Goal: Task Accomplishment & Management: Manage account settings

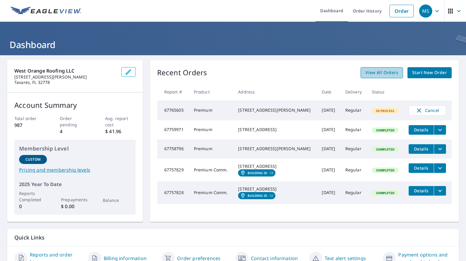
click at [389, 68] on link "View All Orders" at bounding box center [381, 72] width 42 height 11
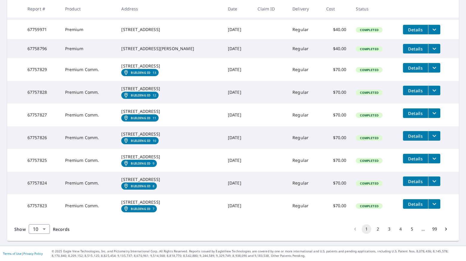
scroll to position [179, 0]
click at [432, 180] on icon "filesDropdownBtn-67757824" at bounding box center [434, 181] width 4 height 2
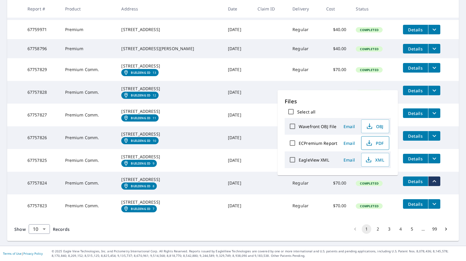
click at [370, 142] on icon "button" at bounding box center [369, 142] width 7 height 7
click at [373, 232] on button "2" at bounding box center [378, 229] width 10 height 10
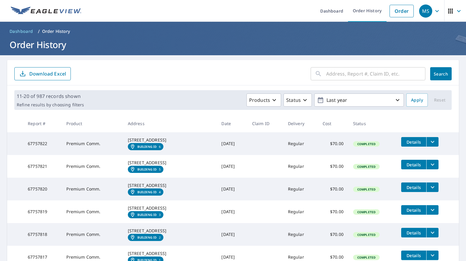
click at [431, 168] on icon "filesDropdownBtn-67757821" at bounding box center [432, 164] width 7 height 7
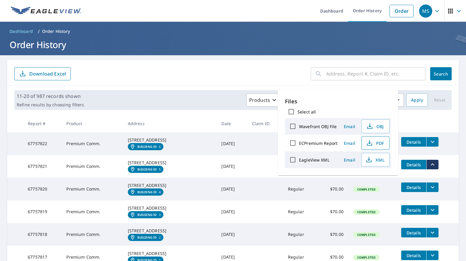
click at [376, 140] on span "PDF" at bounding box center [374, 142] width 19 height 7
